Goal: Task Accomplishment & Management: Manage account settings

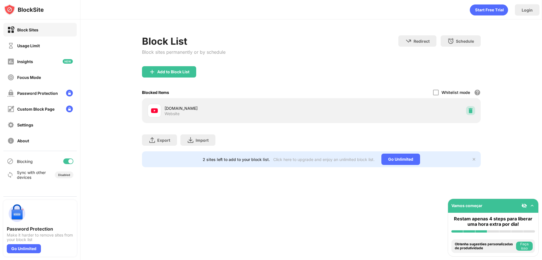
click at [472, 110] on img at bounding box center [471, 111] width 6 height 6
